Goal: Task Accomplishment & Management: Use online tool/utility

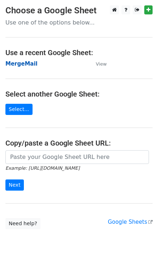
click at [22, 63] on strong "MergeMail" at bounding box center [21, 64] width 32 height 6
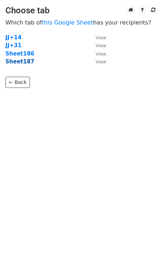
click at [23, 62] on strong "Sheet187" at bounding box center [19, 61] width 29 height 6
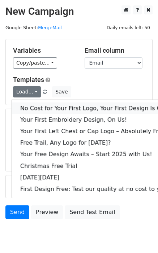
click at [39, 106] on link "No Cost for Your First Logo, Your First Design Is On Us!" at bounding box center [98, 108] width 173 height 12
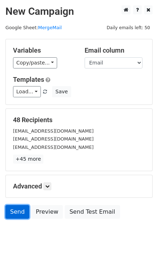
click at [15, 214] on link "Send" at bounding box center [17, 212] width 24 height 14
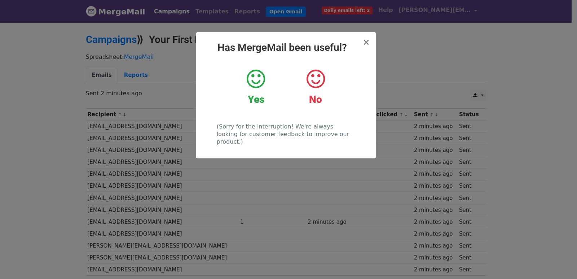
click at [237, 175] on div "× Has MergeMail been useful? Yes No (Sorry for the interruption! We're always l…" at bounding box center [288, 150] width 577 height 257
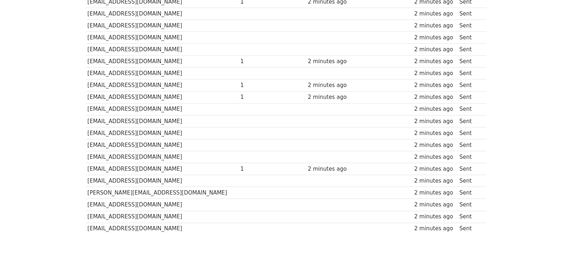
scroll to position [479, 0]
